Goal: Check status: Check status

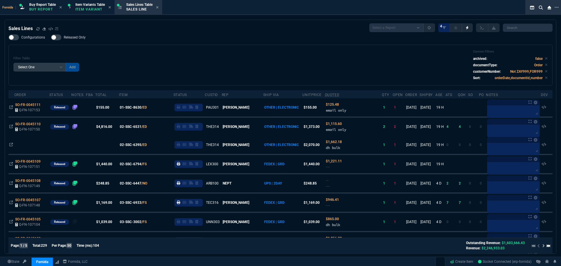
select select "1: BROV"
select select
click at [199, 55] on div "Filter Table Select One Add Filter () Age () ATS () Cond (itemVariantCode) Cust…" at bounding box center [280, 65] width 534 height 31
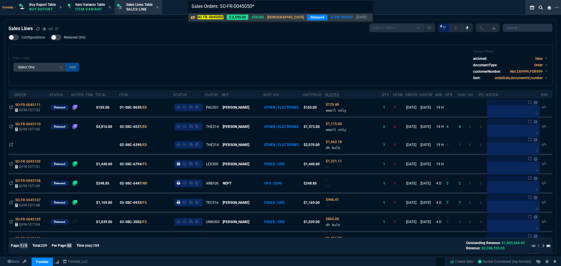
type input "Sales Orders: SO-FR-0045050"
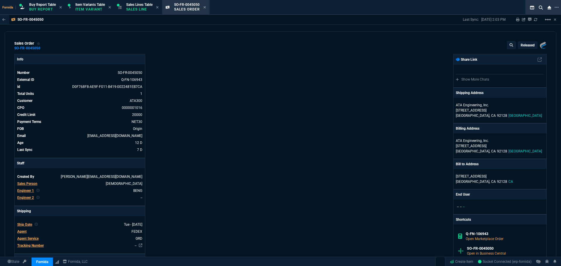
drag, startPoint x: 163, startPoint y: 37, endPoint x: 158, endPoint y: 17, distance: 20.2
click at [163, 37] on div "sales order SO-FR-0045050 Released Fornida, LLC [STREET_ADDRESS] Info Number SO…" at bounding box center [281, 145] width 552 height 226
click at [194, 88] on div "Info Number SO-FR-0045050 External ID Q-FN-106943 id D0F768F8-AE9F-F011-B419-00…" at bounding box center [147, 213] width 266 height 318
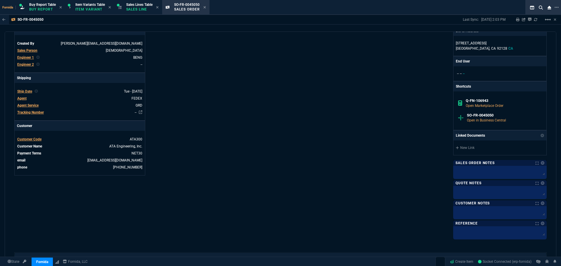
scroll to position [214, 0]
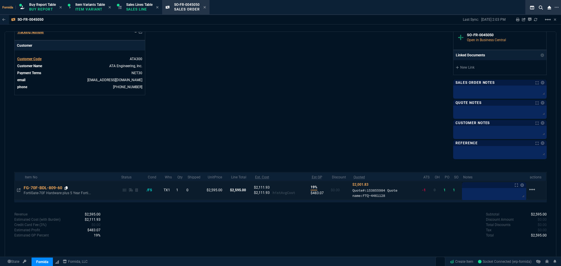
click at [66, 190] on icon at bounding box center [66, 189] width 3 height 4
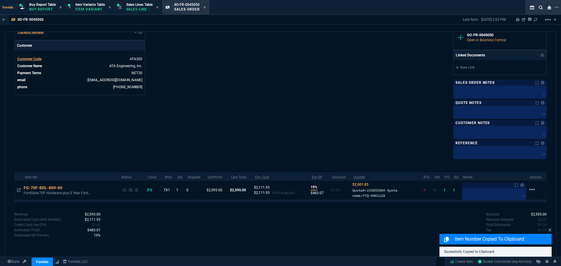
click at [20, 190] on icon at bounding box center [19, 191] width 4 height 4
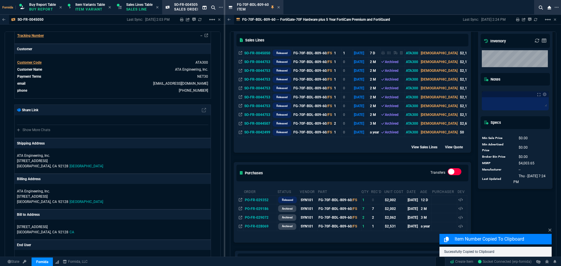
scroll to position [163, 0]
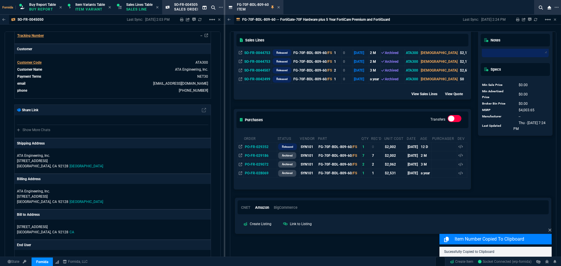
drag, startPoint x: 264, startPoint y: 148, endPoint x: 268, endPoint y: 144, distance: 5.8
click at [264, 148] on span "PO-FR-029352" at bounding box center [257, 147] width 24 height 4
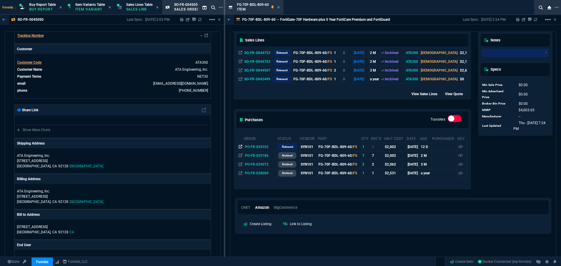
click at [241, 148] on icon at bounding box center [241, 147] width 4 height 4
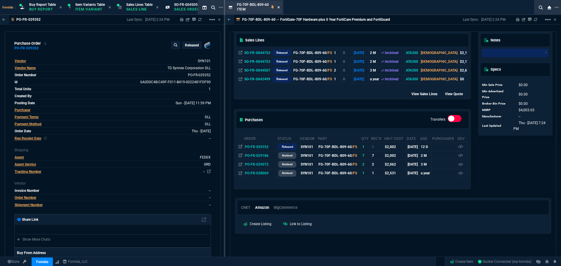
click at [278, 8] on icon at bounding box center [278, 8] width 3 height 4
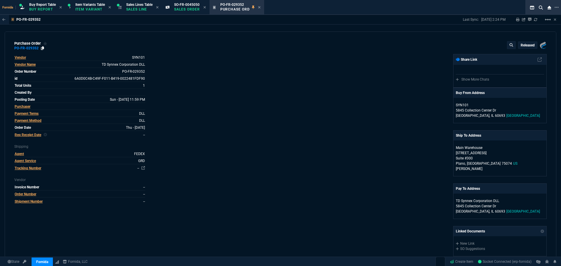
click at [42, 49] on icon at bounding box center [42, 48] width 3 height 4
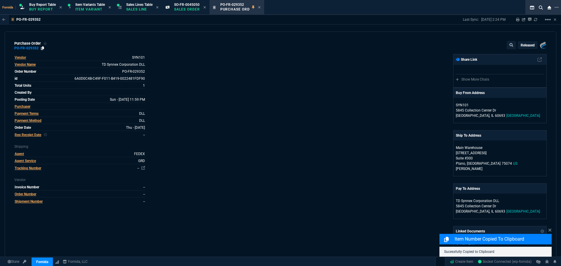
click at [41, 48] on icon at bounding box center [42, 48] width 3 height 4
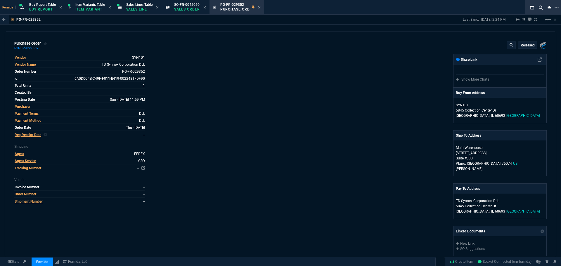
click at [310, 214] on div "Fornida, LLC [STREET_ADDRESS] Share Link Show More Chats Buy From Address SYN10…" at bounding box center [414, 186] width 266 height 265
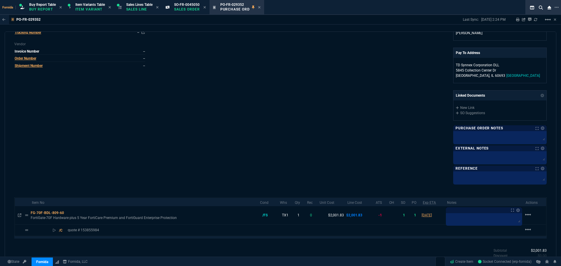
scroll to position [146, 0]
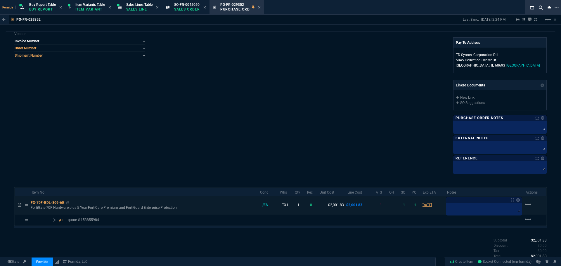
click at [39, 203] on div "FG-70F-BDL-809-60" at bounding box center [144, 202] width 226 height 5
click at [20, 205] on icon at bounding box center [20, 206] width 4 height 4
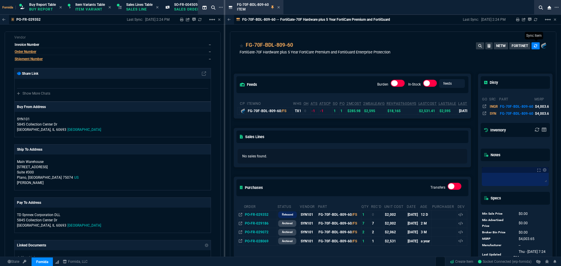
click at [536, 46] on button at bounding box center [536, 45] width 8 height 7
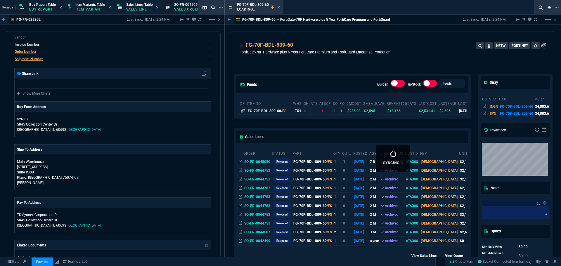
click at [279, 6] on icon at bounding box center [278, 8] width 3 height 4
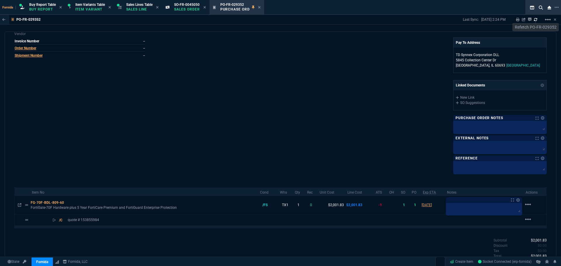
click at [536, 20] on icon at bounding box center [536, 20] width 4 height 4
click at [261, 6] on icon at bounding box center [259, 8] width 3 height 4
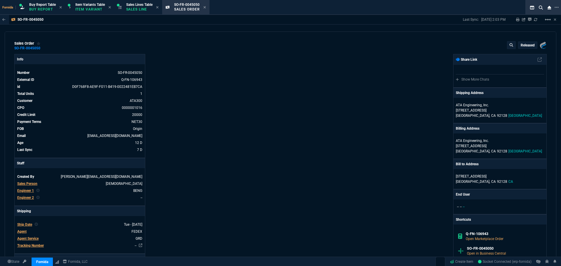
click at [206, 9] on icon at bounding box center [205, 8] width 3 height 4
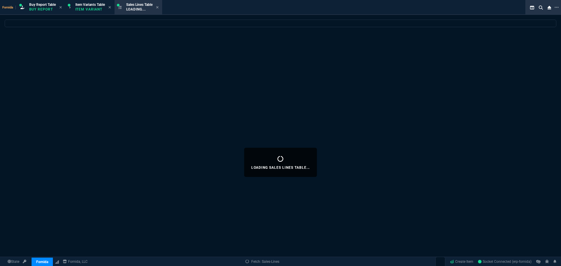
select select
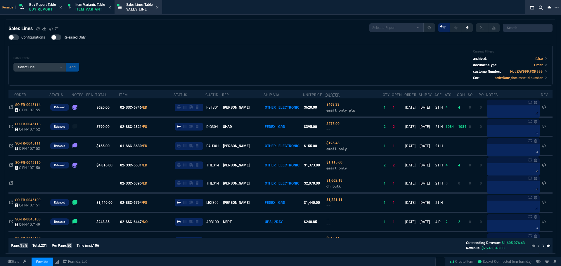
click at [192, 41] on div "Configurations Released Only Filter Table Select One Add Filter () Age () ATS (…" at bounding box center [280, 60] width 544 height 51
click at [35, 29] on div "Sales Lines" at bounding box center [33, 28] width 50 height 7
click at [241, 46] on div "Filter Table Select One Add Filter () Age () ATS () Cond (itemVariantCode) Cust…" at bounding box center [280, 65] width 544 height 41
drag, startPoint x: 103, startPoint y: 47, endPoint x: 13, endPoint y: 50, distance: 90.4
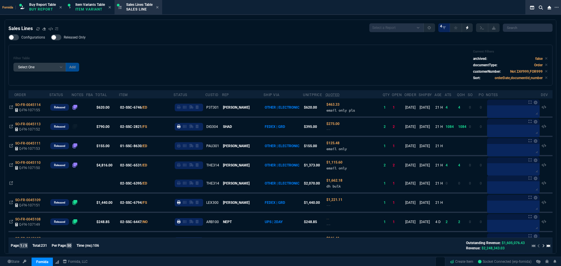
click at [103, 47] on div "Filter Table Select One Add Filter () Age () ATS () Cond (itemVariantCode) Cust…" at bounding box center [280, 65] width 544 height 41
